Goal: Find specific page/section

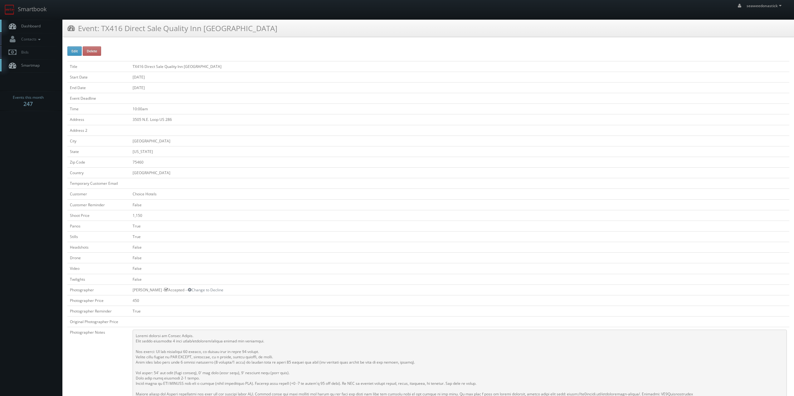
click at [34, 26] on span "Dashboard" at bounding box center [29, 25] width 22 height 5
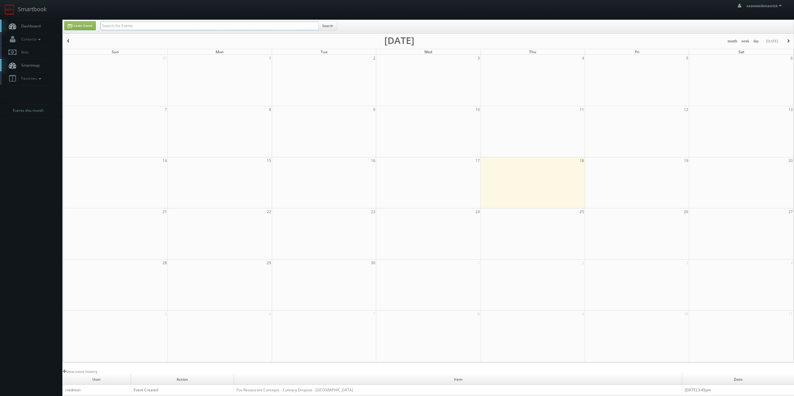
drag, startPoint x: 0, startPoint y: 0, endPoint x: 114, endPoint y: 23, distance: 116.8
click at [114, 23] on input "text" at bounding box center [209, 26] width 218 height 9
paste input "([DATE]) CN257 Direct Sale Comfort Inn"
drag, startPoint x: 122, startPoint y: 27, endPoint x: 59, endPoint y: 38, distance: 64.7
click at [50, 39] on body "Smartbook Toggle Side Navigation Toggle Top Navigation seaweedonastick seaweedo…" at bounding box center [397, 246] width 794 height 492
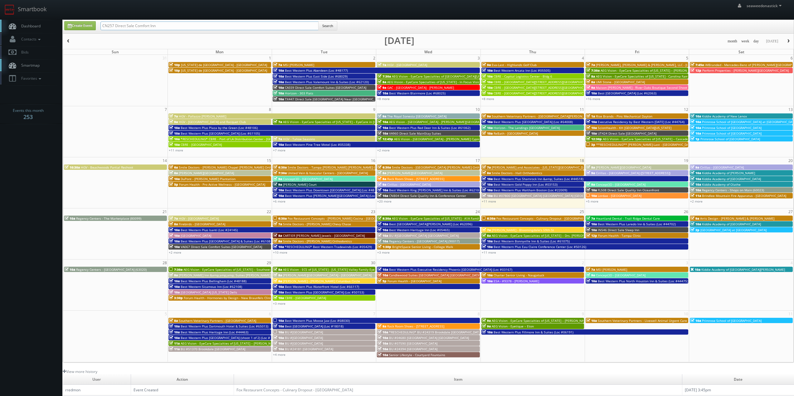
type input "CN257 Direct Sale Comfort Inn"
click at [327, 24] on button "Search" at bounding box center [327, 25] width 19 height 9
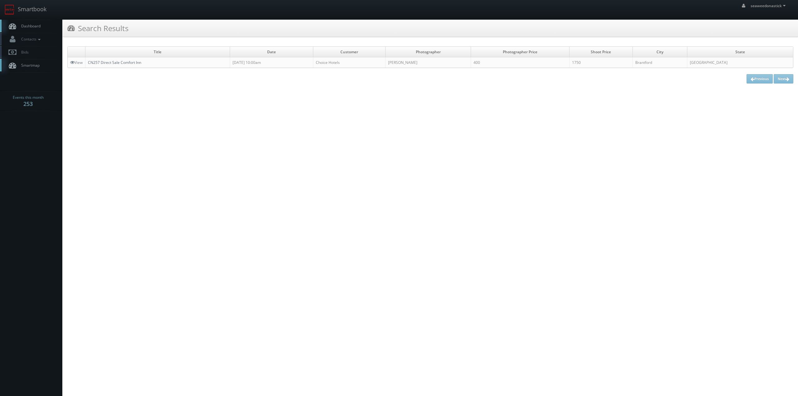
click at [128, 64] on link "CN257 Direct Sale Comfort Inn" at bounding box center [114, 62] width 53 height 5
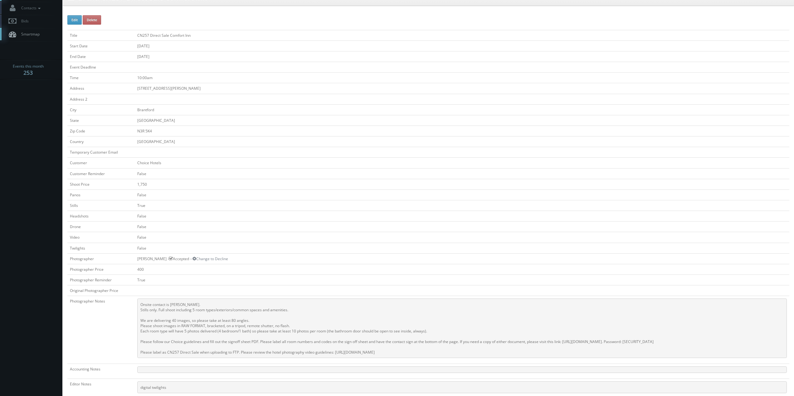
scroll to position [62, 0]
